Goal: Task Accomplishment & Management: Use online tool/utility

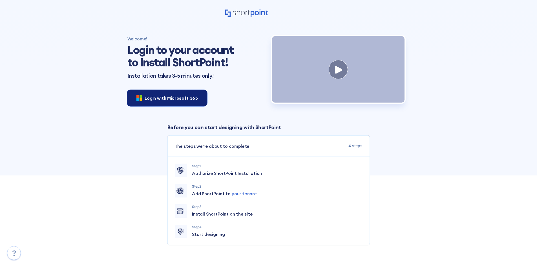
click at [155, 101] on span "Login with Microsoft 365" at bounding box center [171, 97] width 53 height 7
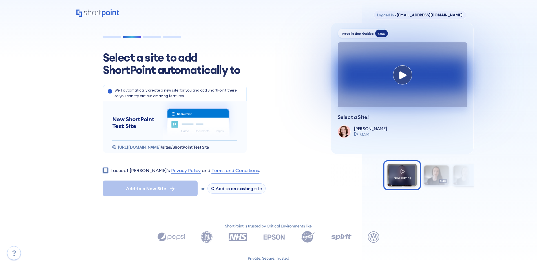
click at [104, 171] on input "I accept [PERSON_NAME]'s Privacy Policy and Terms and Conditions ." at bounding box center [105, 169] width 5 height 5
checkbox input "true"
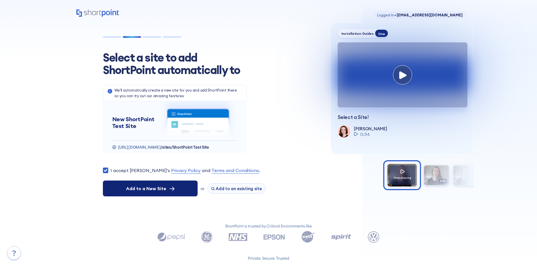
click at [133, 191] on span "Add to a New Site" at bounding box center [146, 188] width 40 height 7
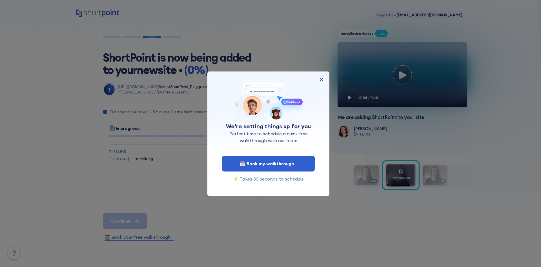
click at [320, 76] on img at bounding box center [321, 79] width 7 height 7
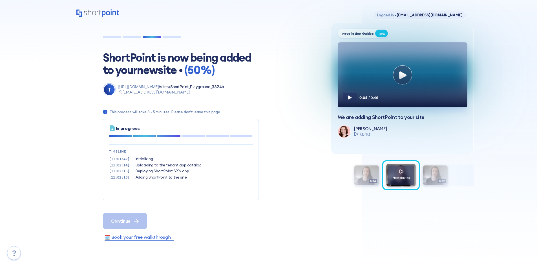
scroll to position [17, 0]
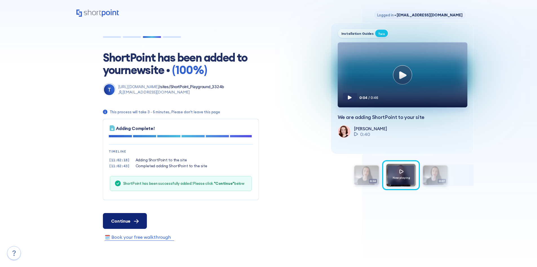
click at [129, 219] on span "Continue" at bounding box center [120, 220] width 19 height 7
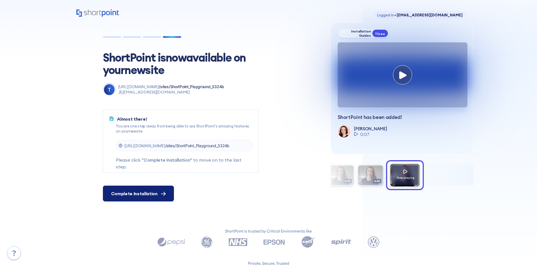
click at [132, 187] on button "Complete Installation" at bounding box center [138, 193] width 71 height 16
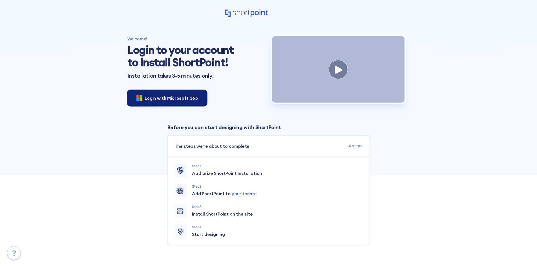
click at [140, 91] on div "Login with Microsoft 365" at bounding box center [167, 98] width 80 height 16
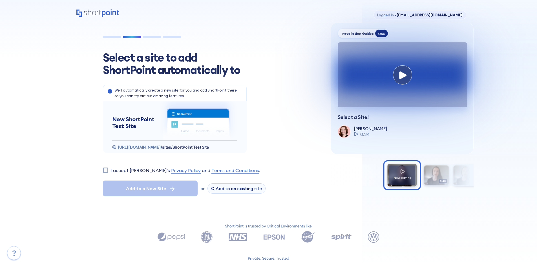
click at [110, 166] on section "Select a site to add ShortPoint automatically to We'll automatically create a n…" at bounding box center [210, 124] width 228 height 172
click at [107, 169] on input "I accept ShortPoint's Privacy Policy and Terms and Conditions ." at bounding box center [105, 169] width 5 height 5
checkbox input "true"
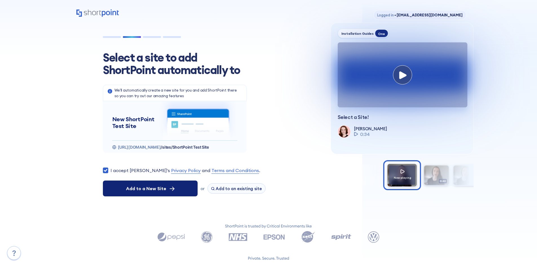
click at [141, 191] on span "Add to a New Site" at bounding box center [146, 188] width 40 height 7
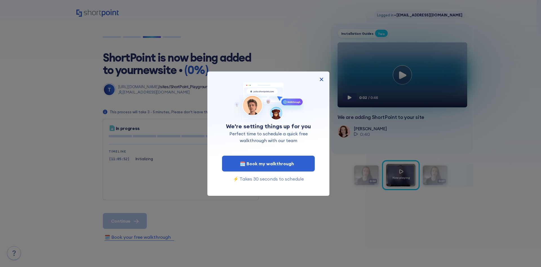
click at [323, 85] on div "We're setting things up for you Perfect time to schedule a quick free walkthrou…" at bounding box center [269, 133] width 110 height 115
click at [322, 80] on img at bounding box center [321, 79] width 7 height 7
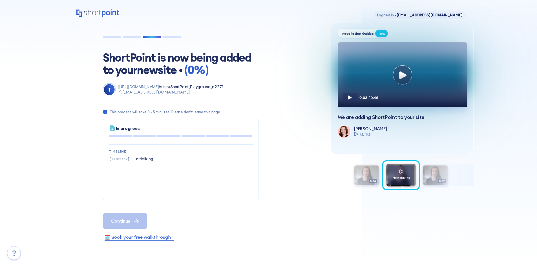
click at [155, 93] on p "[EMAIL_ADDRESS][DOMAIN_NAME]" at bounding box center [170, 92] width 105 height 6
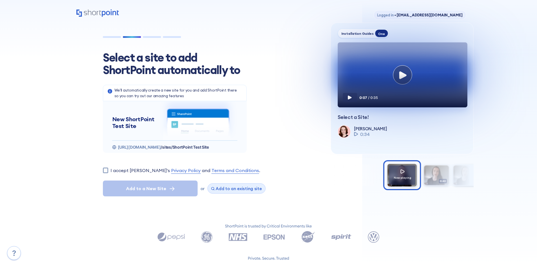
click at [236, 186] on span "Add to an existing site" at bounding box center [239, 188] width 46 height 5
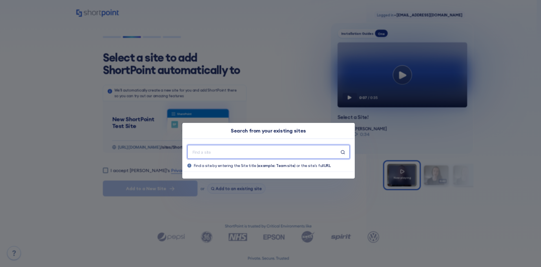
click at [229, 156] on div at bounding box center [269, 152] width 162 height 14
click at [229, 149] on input "text" at bounding box center [266, 151] width 149 height 7
paste input "[URL][DOMAIN_NAME]"
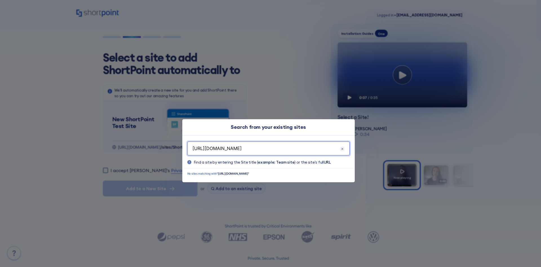
scroll to position [0, 29]
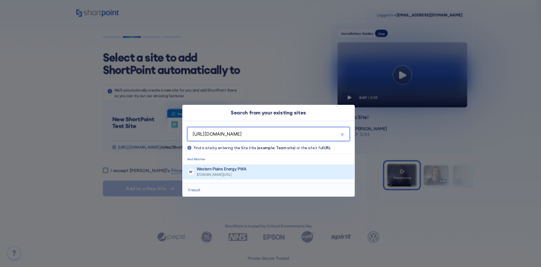
type input "[URL][DOMAIN_NAME]"
click at [247, 168] on p "Western Plains Energy PWA" at bounding box center [222, 169] width 50 height 6
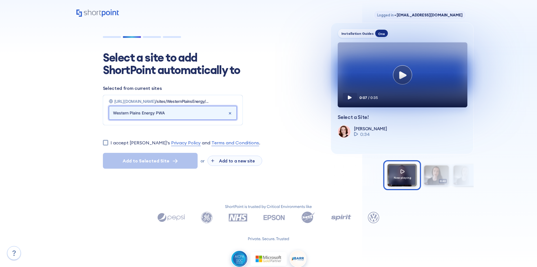
click at [169, 113] on input "Western Plains Energy PWA" at bounding box center [170, 112] width 115 height 9
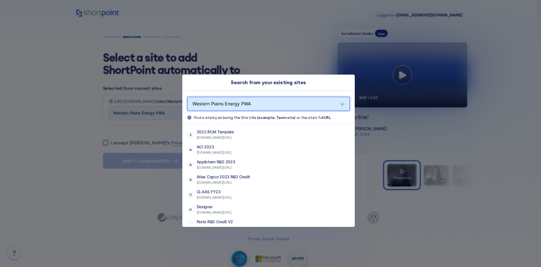
click at [325, 62] on div "Search from your existing sites Western Plains Energy PWA Find a site by enteri…" at bounding box center [270, 133] width 541 height 267
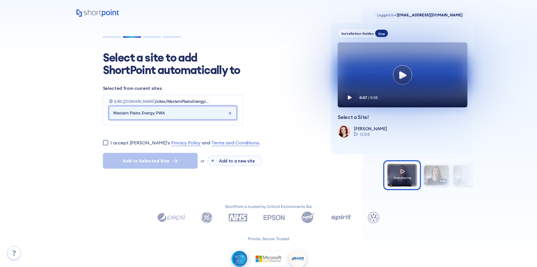
click at [158, 111] on input "Western Plains Energy PWA" at bounding box center [170, 112] width 115 height 9
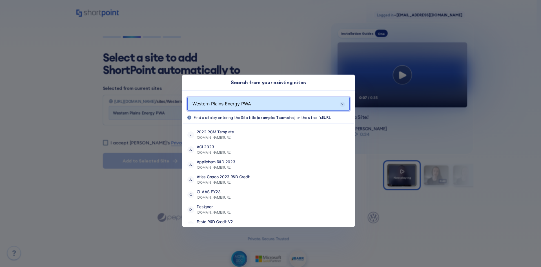
click at [274, 107] on input "Western Plains Energy PWA" at bounding box center [266, 103] width 148 height 7
click at [299, 60] on div "Search from your existing sites Western Plains Energy PWA Find a site by enteri…" at bounding box center [270, 133] width 541 height 267
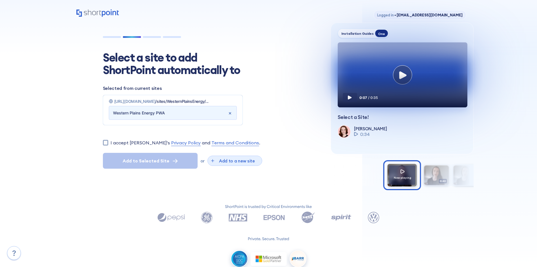
click at [228, 159] on span "Add to a new site" at bounding box center [236, 160] width 43 height 5
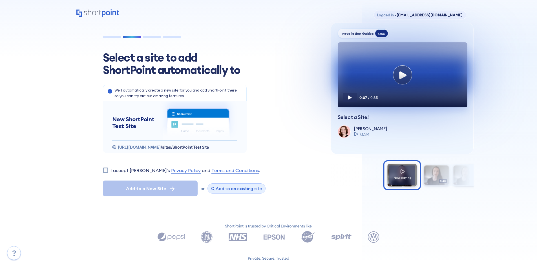
click at [227, 185] on button "Add to an existing site" at bounding box center [237, 188] width 58 height 10
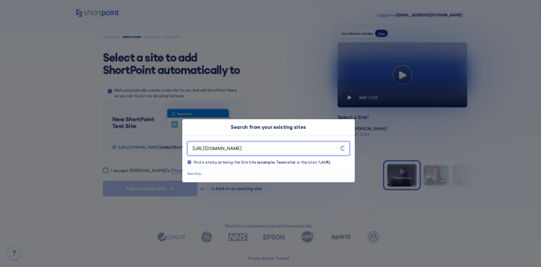
scroll to position [0, 29]
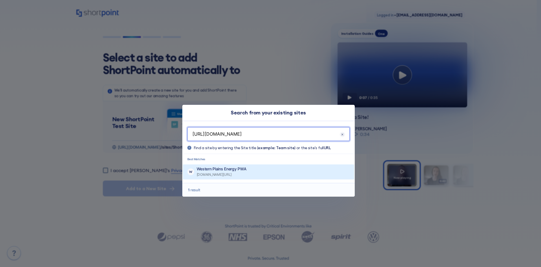
type input "[URL][DOMAIN_NAME]"
click at [247, 168] on p "Western Plains Energy PWA" at bounding box center [222, 169] width 50 height 6
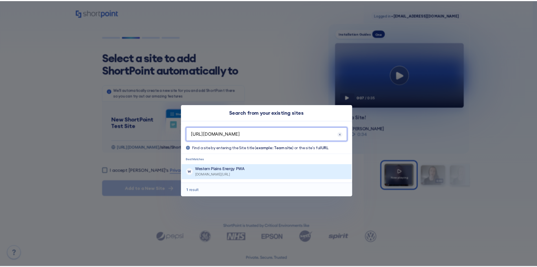
scroll to position [0, 0]
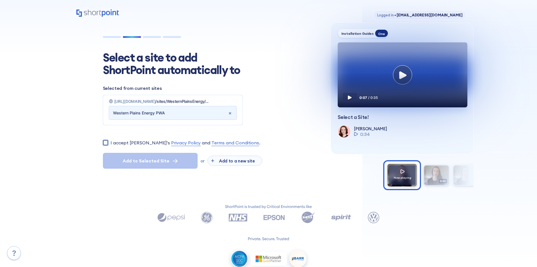
click at [103, 144] on input "I accept [PERSON_NAME]'s Privacy Policy and Terms and Conditions ." at bounding box center [105, 142] width 5 height 5
checkbox input "true"
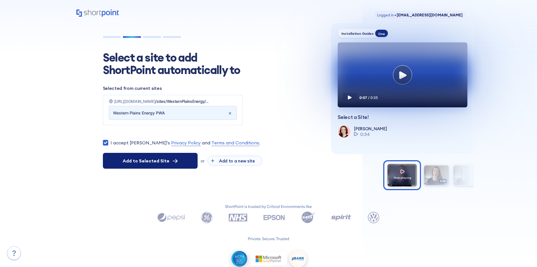
click at [151, 158] on span "Add to Selected Site" at bounding box center [146, 160] width 47 height 7
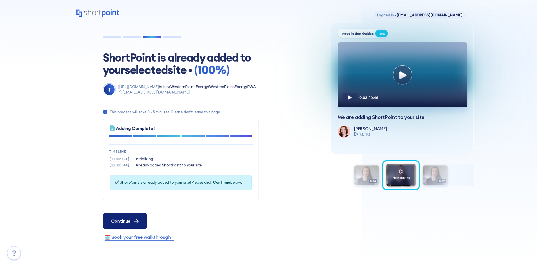
click at [139, 217] on button "Continue" at bounding box center [125, 221] width 44 height 16
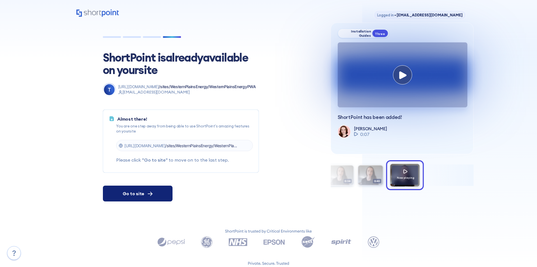
click at [154, 196] on button "Go to site" at bounding box center [138, 193] width 70 height 16
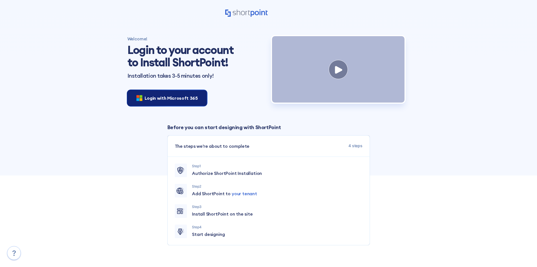
click at [159, 96] on span "Login with Microsoft 365" at bounding box center [171, 97] width 53 height 7
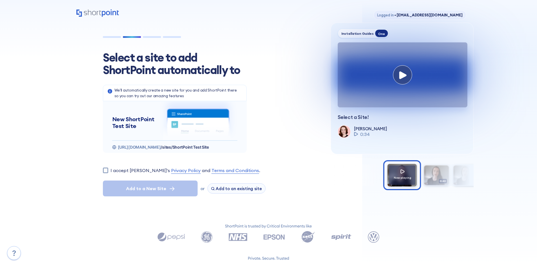
click at [102, 172] on section "Select a site to add ShortPoint automatically to We'll automatically create a n…" at bounding box center [210, 124] width 228 height 172
click at [106, 171] on input "I accept [PERSON_NAME]'s Privacy Policy and Terms and Conditions ." at bounding box center [105, 169] width 5 height 5
checkbox input "true"
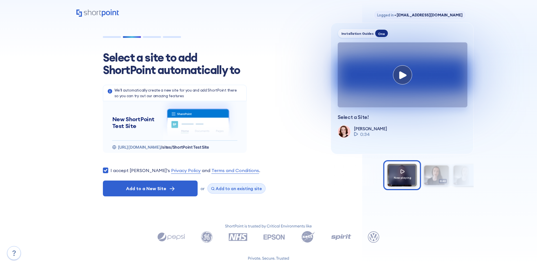
click at [247, 189] on span "Add to an existing site" at bounding box center [239, 188] width 46 height 5
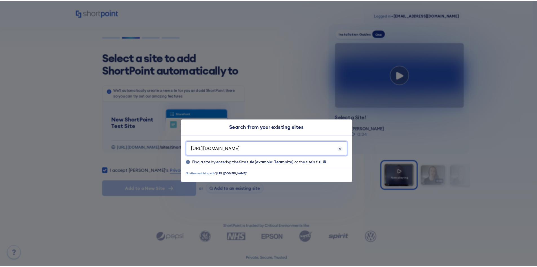
scroll to position [0, 29]
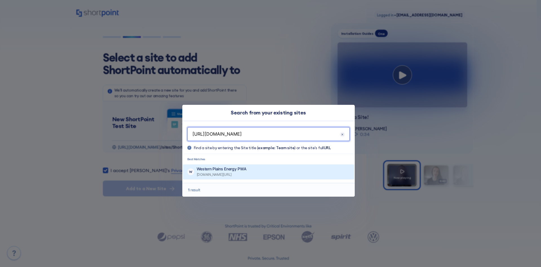
type input "[URL][DOMAIN_NAME]"
click at [246, 165] on button "W Western Plains Energy PWA [DOMAIN_NAME][URL]" at bounding box center [268, 171] width 171 height 15
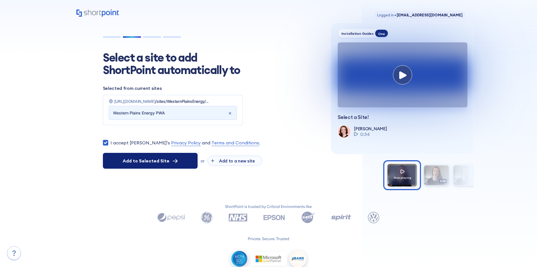
click at [155, 162] on span "Add to Selected Site" at bounding box center [146, 160] width 47 height 7
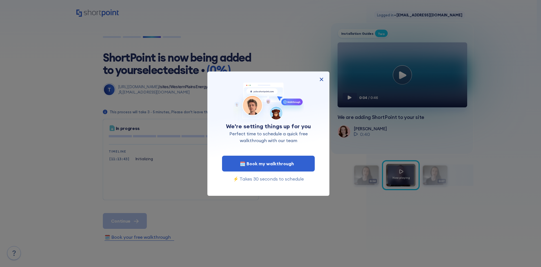
click at [320, 76] on img at bounding box center [321, 79] width 7 height 7
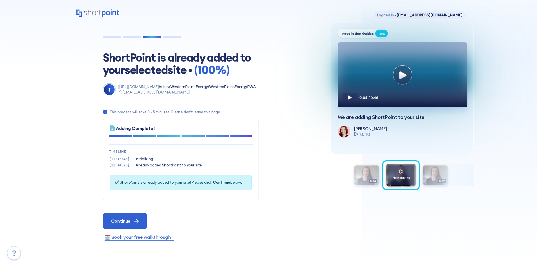
click at [113, 233] on button "🗓️ Book your free walkthrough" at bounding box center [138, 236] width 70 height 7
click at [135, 213] on button "Continue" at bounding box center [125, 221] width 44 height 16
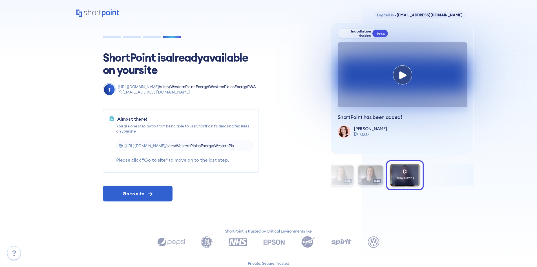
click at [228, 143] on span "/sites/WesternPlainsEnergy/WesternPla..." at bounding box center [201, 145] width 72 height 5
click at [122, 146] on icon at bounding box center [121, 145] width 4 height 4
click at [137, 144] on span "[URL][DOMAIN_NAME]" at bounding box center [144, 145] width 41 height 5
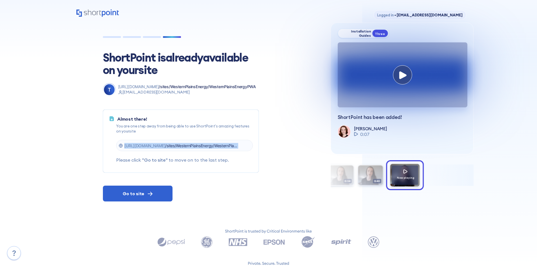
click at [137, 144] on span "[URL][DOMAIN_NAME]" at bounding box center [144, 145] width 41 height 5
copy p "[URL][DOMAIN_NAME] /sites/WesternPlainsEnergy/WesternPla..."
click at [237, 143] on span "/sites/WesternPlainsEnergy/WesternPla..." at bounding box center [201, 145] width 72 height 5
drag, startPoint x: 262, startPoint y: 92, endPoint x: 268, endPoint y: 86, distance: 8.4
click at [256, 91] on p "[EMAIL_ADDRESS][DOMAIN_NAME]" at bounding box center [187, 92] width 138 height 6
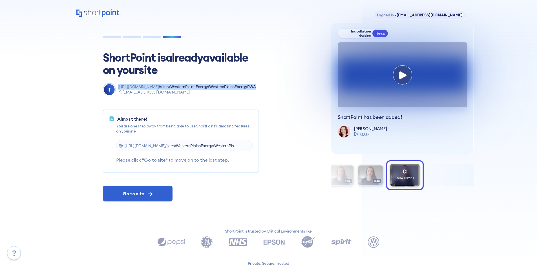
drag, startPoint x: 271, startPoint y: 87, endPoint x: 112, endPoint y: 86, distance: 159.6
click at [112, 86] on div "T [URL][DOMAIN_NAME] /sites/WesternPlainsEnergy/WesternPlainsEnergyPWA [EMAIL_A…" at bounding box center [210, 89] width 214 height 13
copy div "[URL][DOMAIN_NAME] /sites/WesternPlainsEnergy/WesternPlainsEnergyPWA"
click at [142, 197] on button "Go to site" at bounding box center [138, 193] width 70 height 16
